Goal: Task Accomplishment & Management: Manage account settings

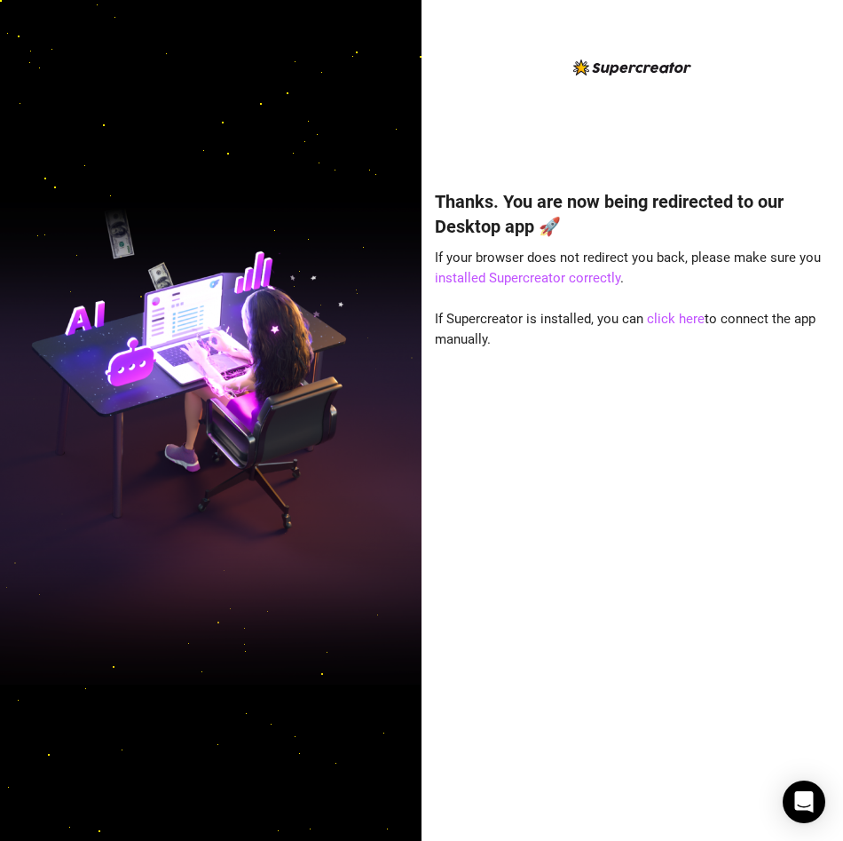
click at [686, 363] on div "Thanks. You are now being redirected to our Desktop app 🚀 If your browser does …" at bounding box center [633, 488] width 396 height 647
click at [652, 320] on link "click here" at bounding box center [676, 319] width 58 height 16
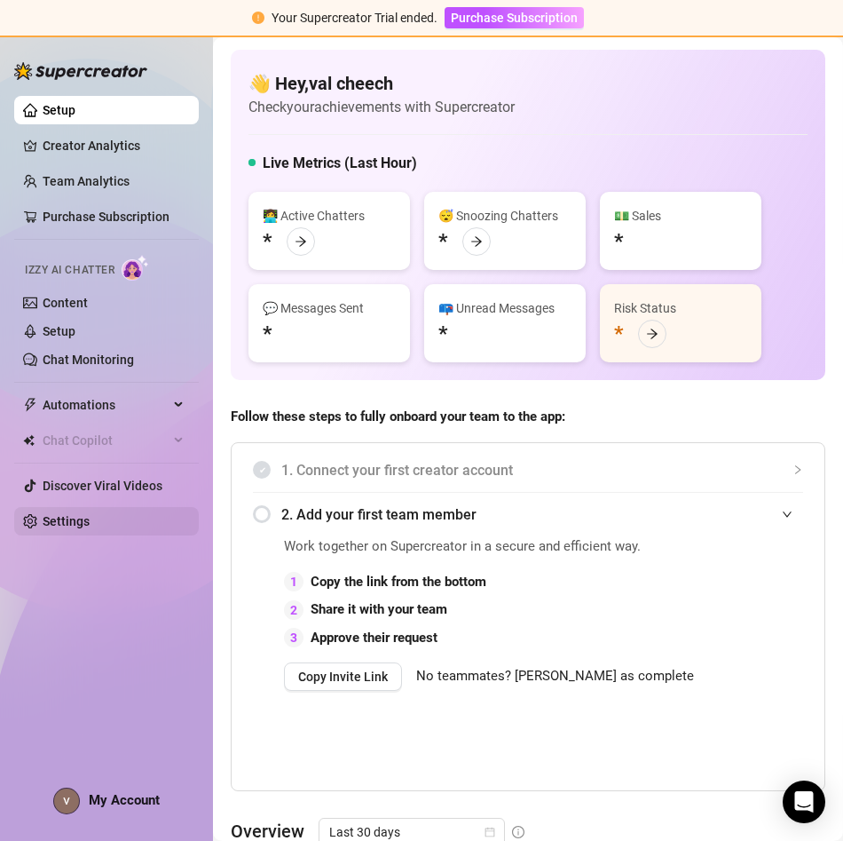
click at [82, 518] on link "Settings" at bounding box center [66, 521] width 47 height 14
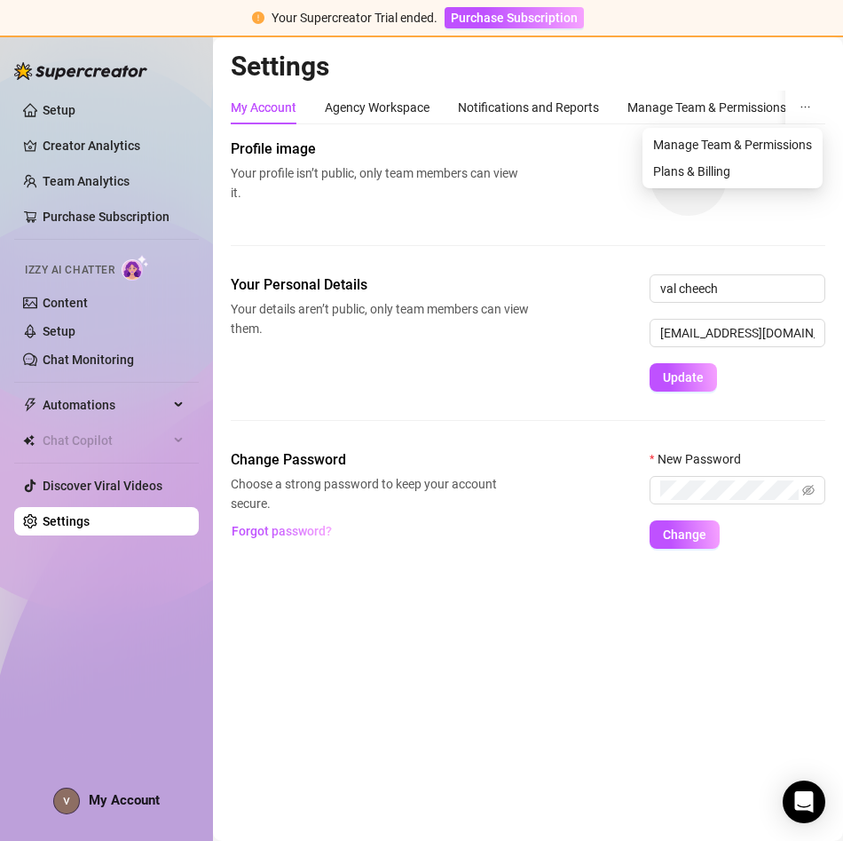
click at [815, 109] on button "button" at bounding box center [806, 108] width 40 height 34
click at [796, 107] on button "button" at bounding box center [806, 108] width 40 height 34
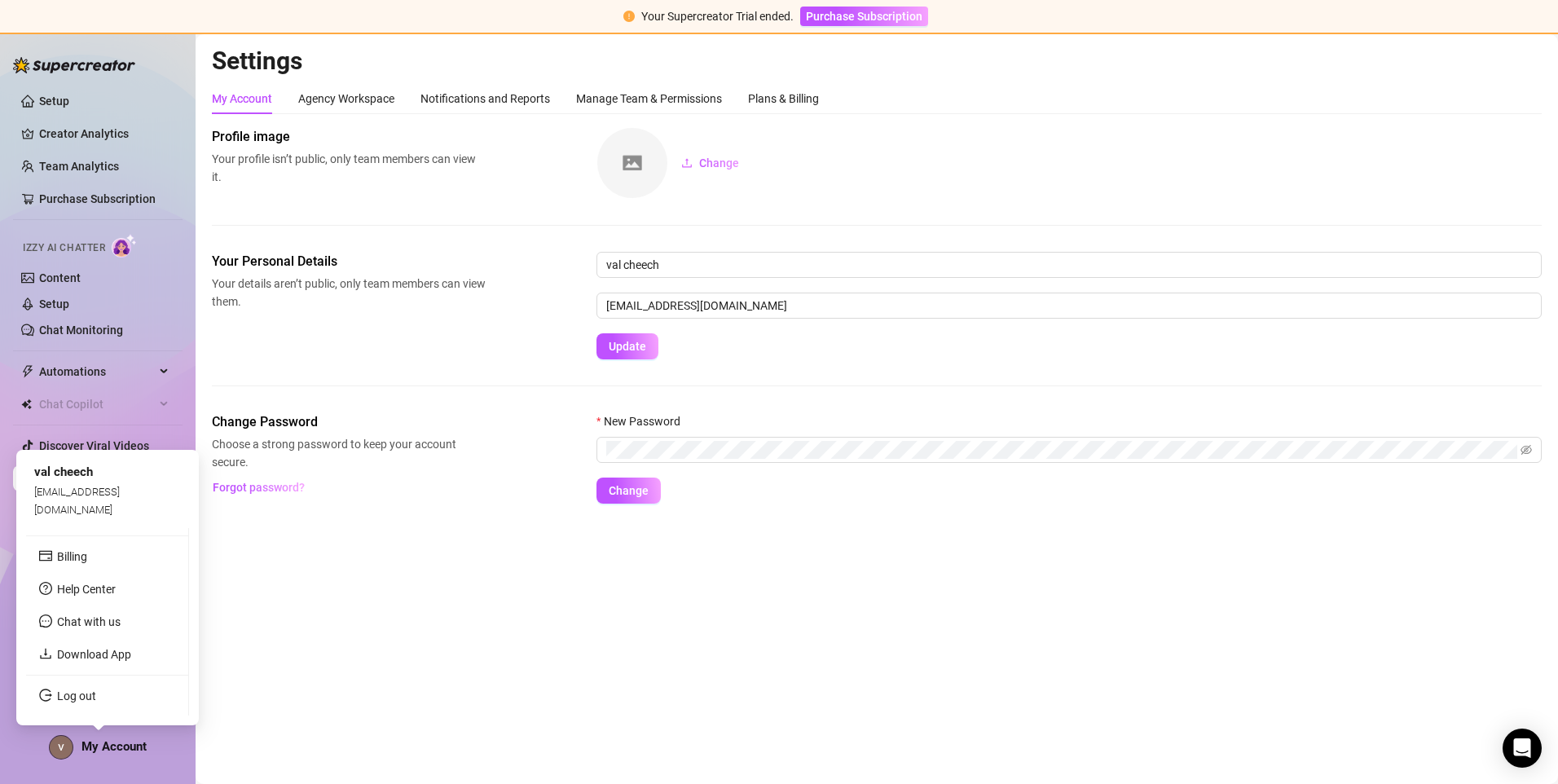
click at [129, 744] on span "My Account" at bounding box center [114, 746] width 65 height 15
click at [73, 700] on link "Log out" at bounding box center [76, 696] width 39 height 13
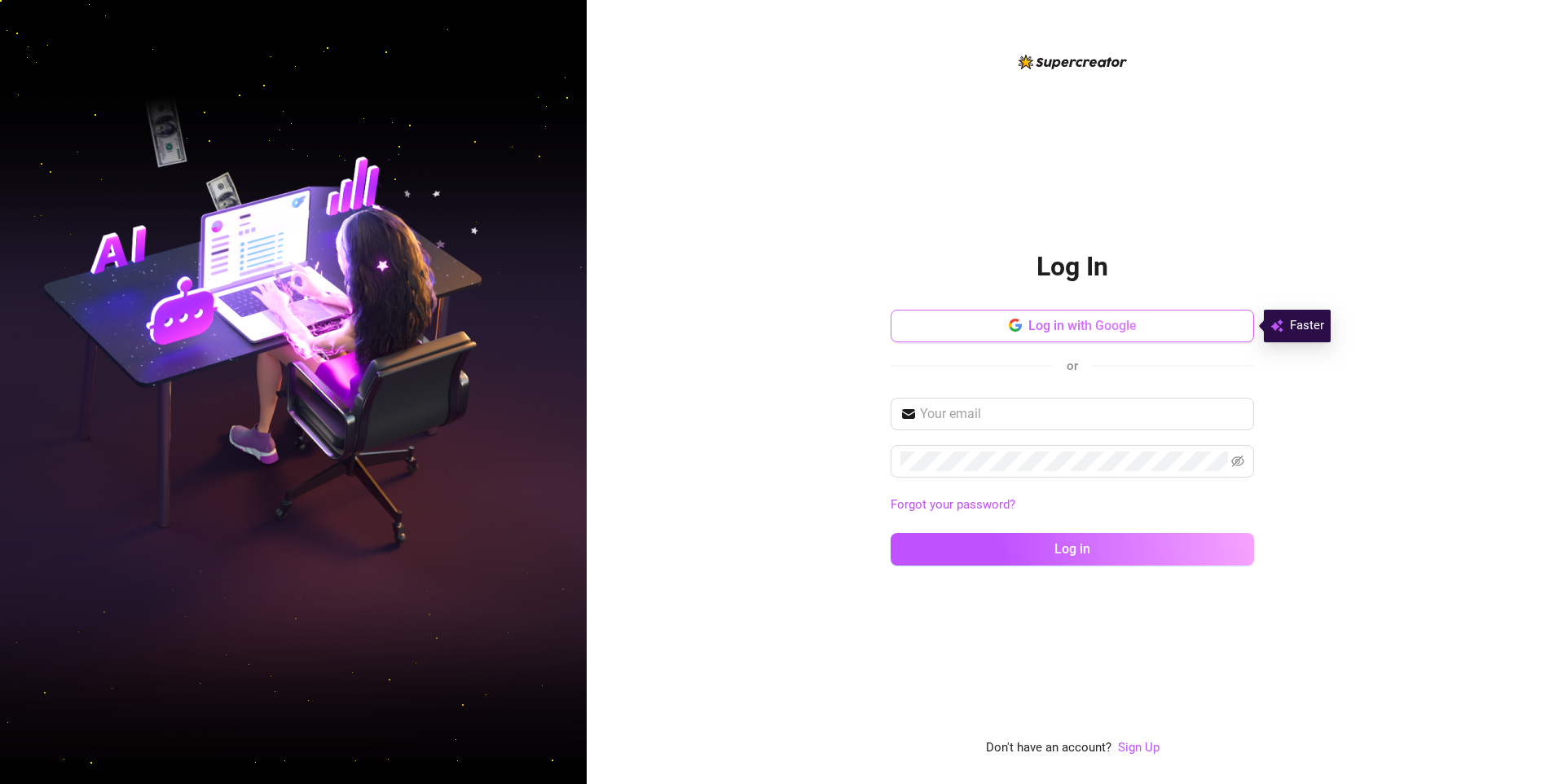
click at [773, 313] on button "Log in with Google" at bounding box center [1072, 326] width 364 height 33
